Goal: Task Accomplishment & Management: Use online tool/utility

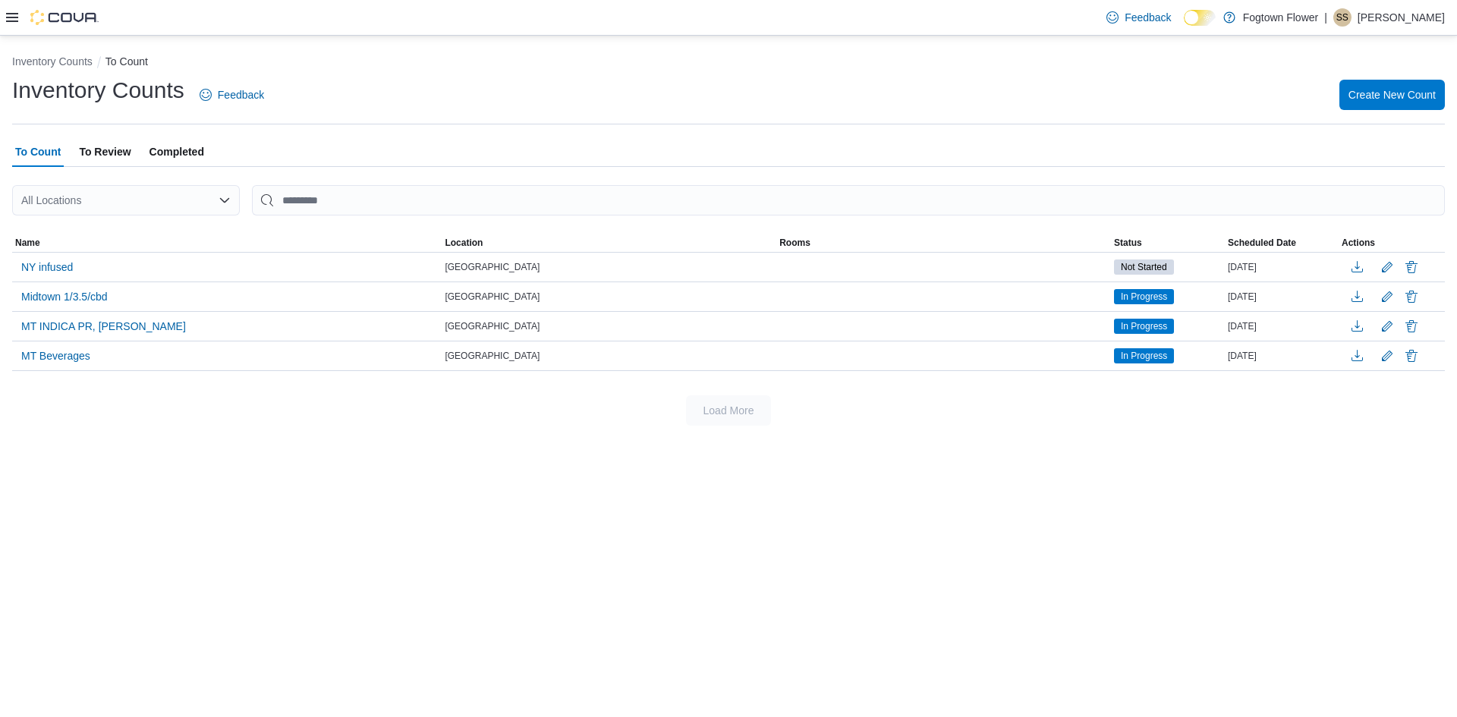
click at [17, 19] on icon at bounding box center [12, 17] width 12 height 12
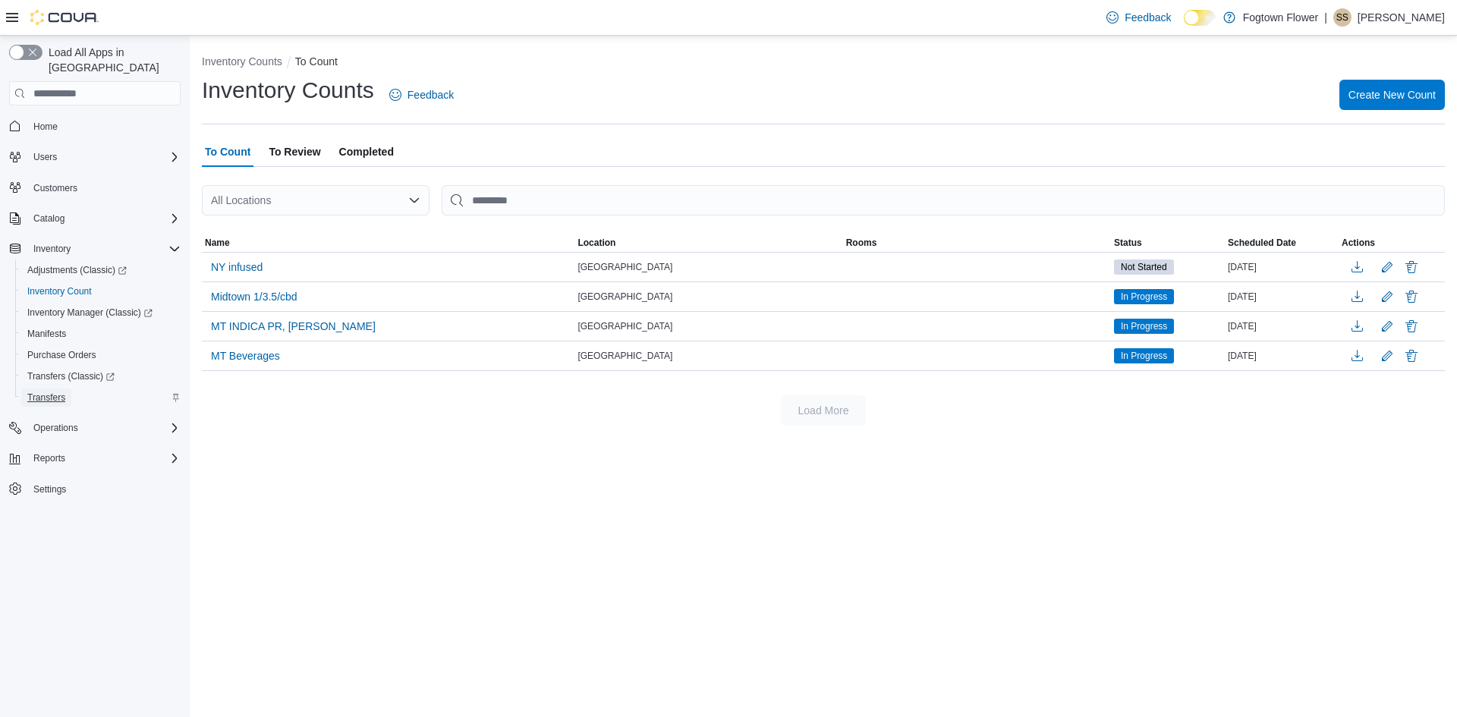
click at [71, 389] on link "Transfers" at bounding box center [46, 398] width 50 height 18
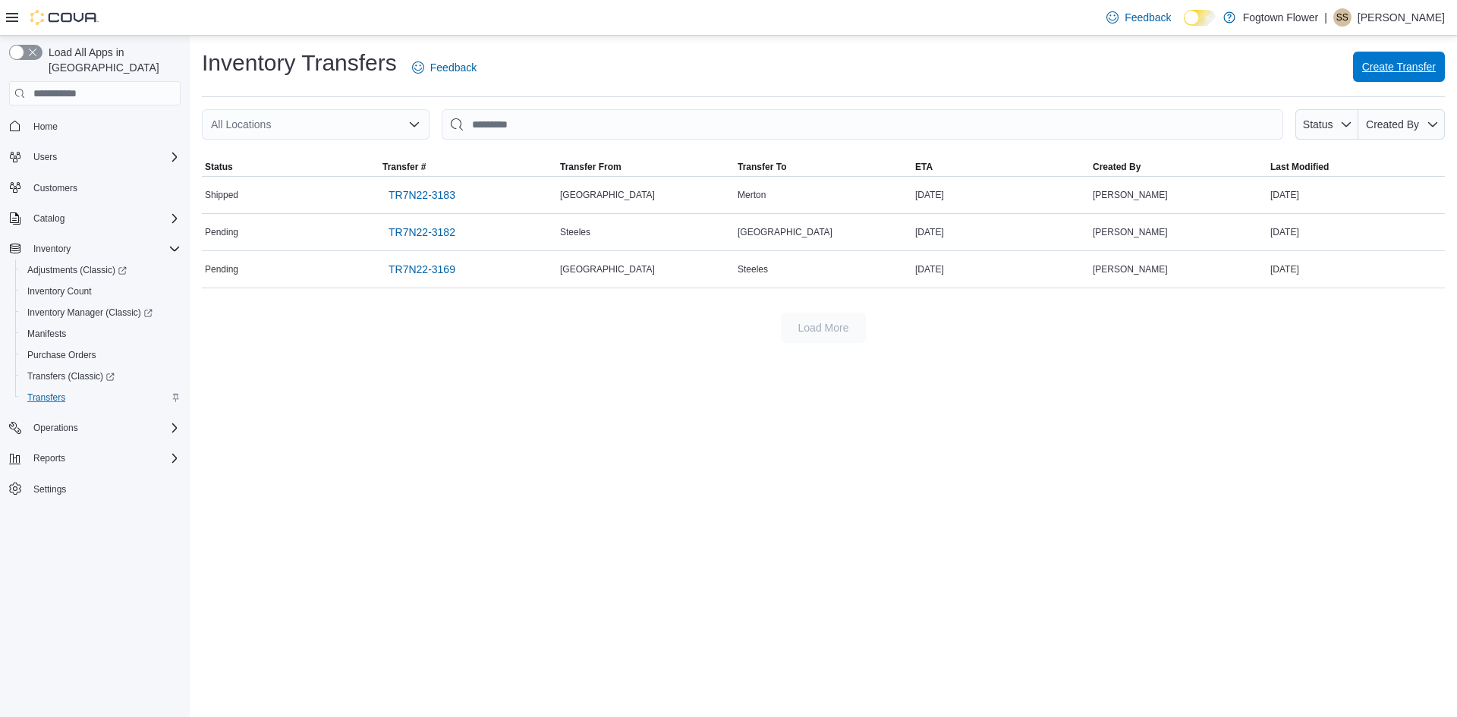
click at [1420, 60] on span "Create Transfer" at bounding box center [1399, 67] width 74 height 30
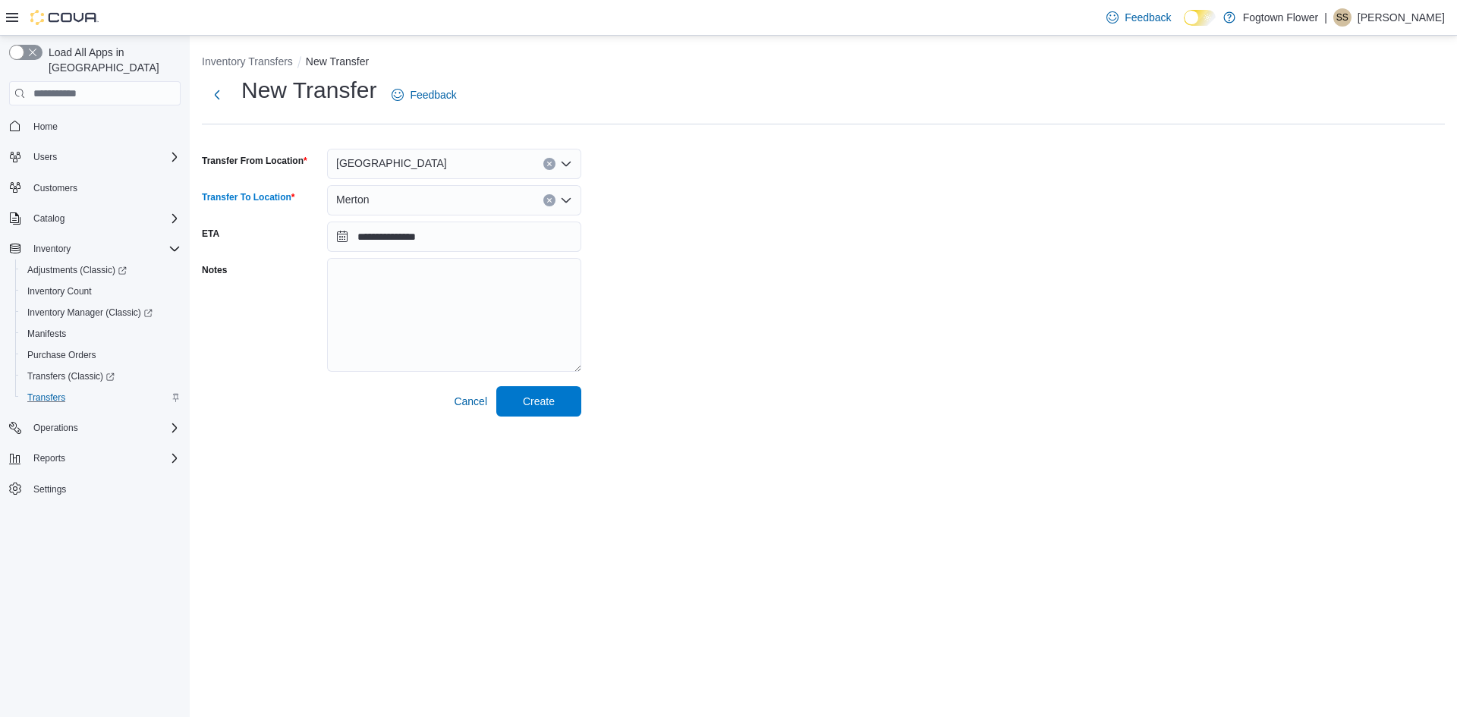
click at [387, 206] on div "Merton" at bounding box center [454, 200] width 254 height 30
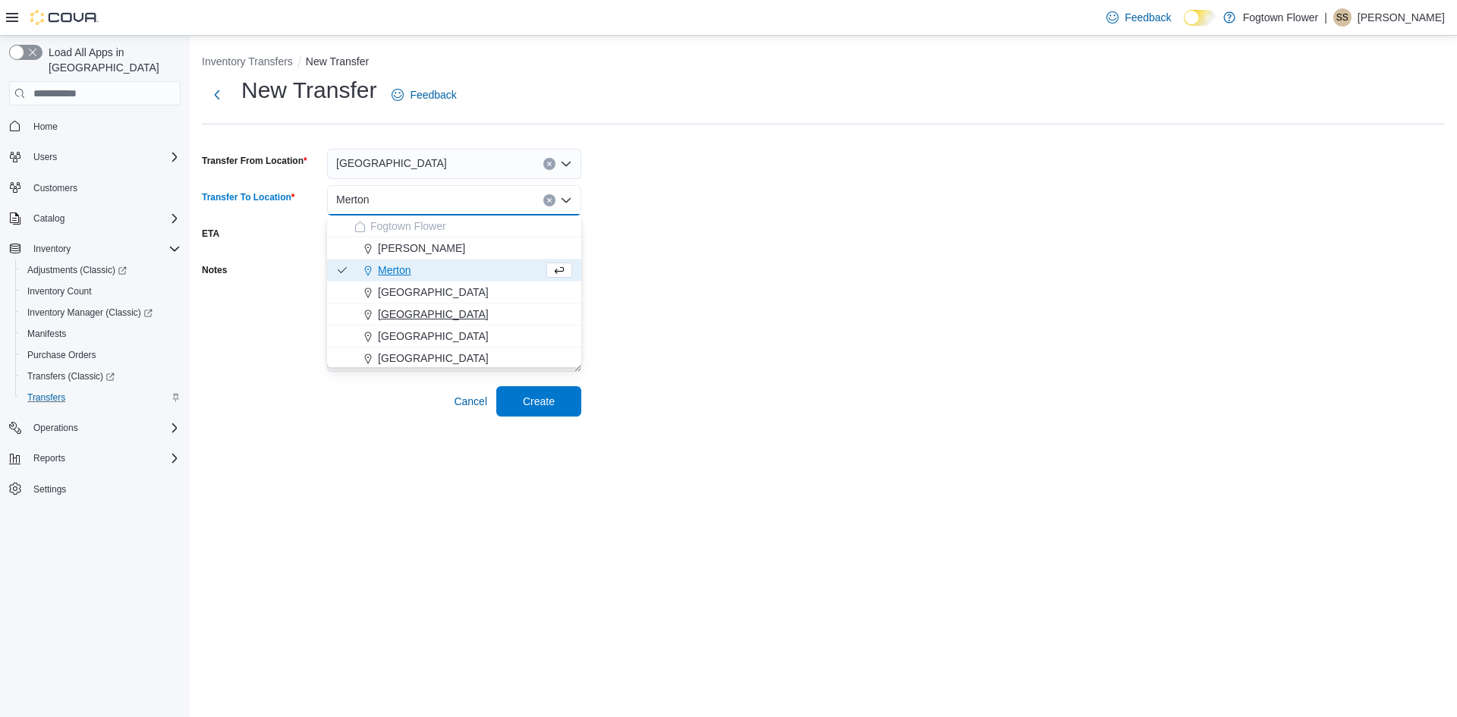
click at [435, 309] on span "[GEOGRAPHIC_DATA]" at bounding box center [433, 314] width 111 height 15
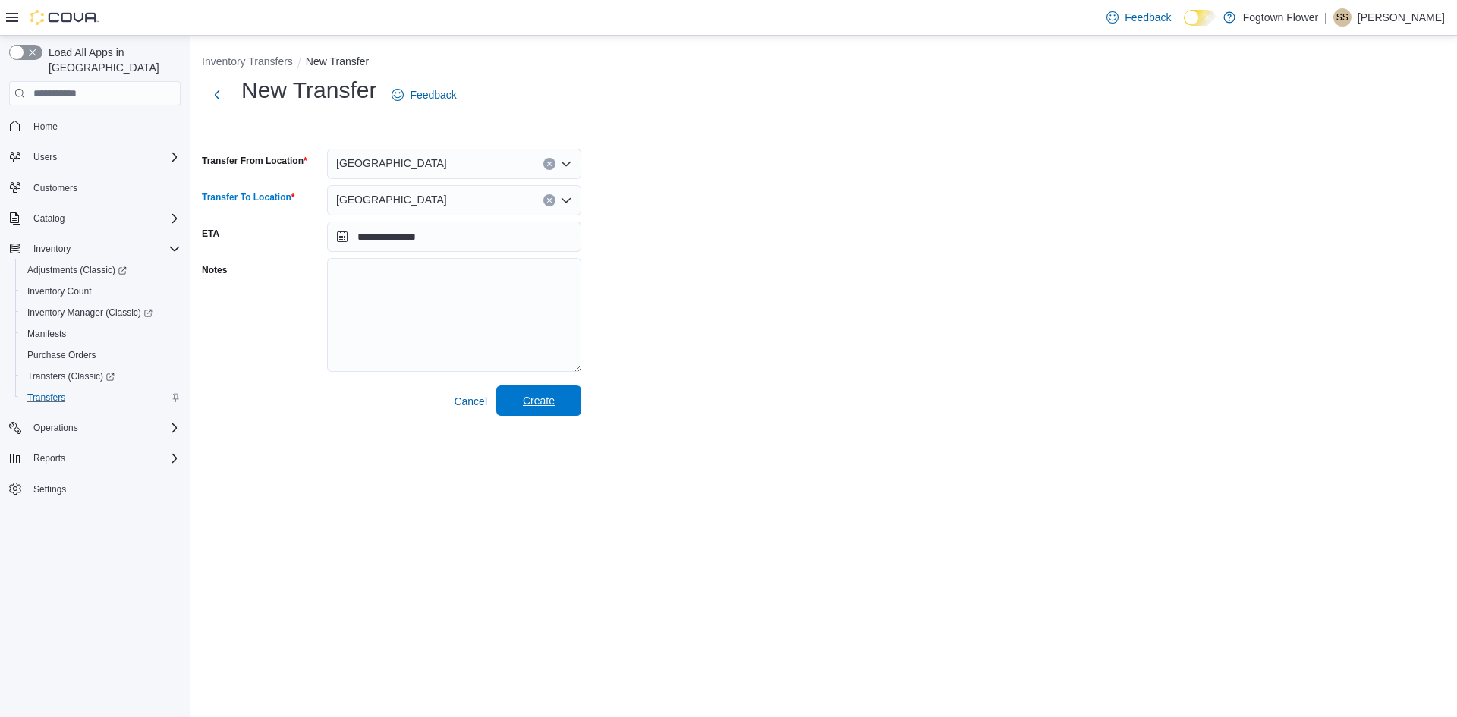
click at [556, 404] on span "Create" at bounding box center [538, 401] width 67 height 30
